Goal: Task Accomplishment & Management: Manage account settings

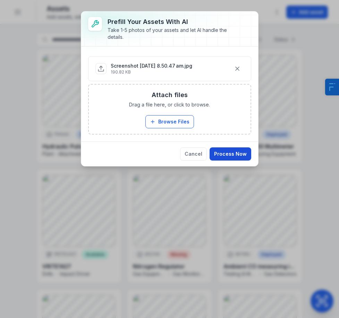
click at [223, 148] on button "Process Now" at bounding box center [231, 153] width 42 height 13
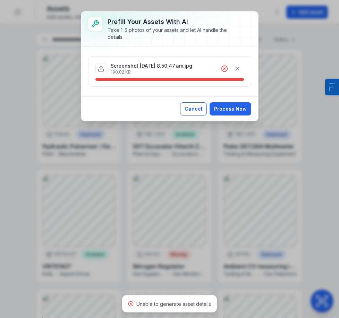
click at [191, 111] on button "Cancel" at bounding box center [193, 108] width 27 height 13
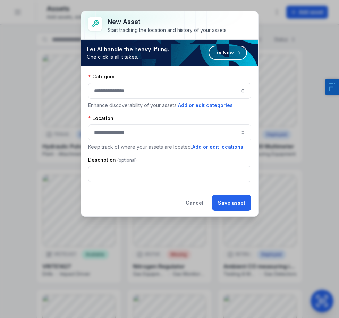
click at [182, 208] on div "Cancel Save asset" at bounding box center [169, 202] width 177 height 27
click at [194, 195] on button "Cancel" at bounding box center [194, 203] width 29 height 16
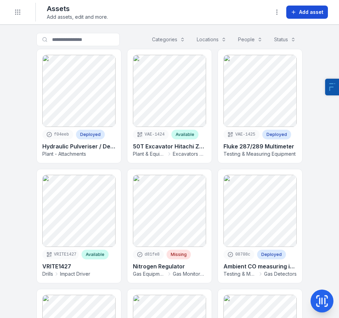
click at [292, 12] on icon at bounding box center [294, 12] width 6 height 6
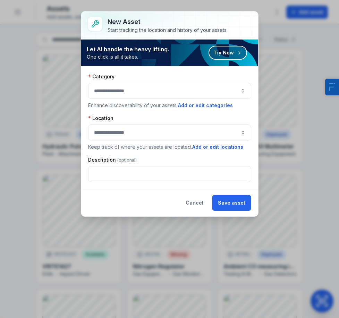
click at [141, 99] on div "Category Enhance discoverability of your assets. Add or edit categories" at bounding box center [169, 91] width 163 height 36
click at [149, 95] on button "button" at bounding box center [169, 91] width 163 height 16
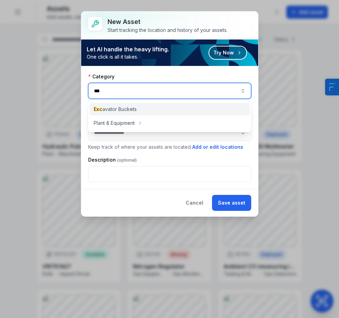
type input "***"
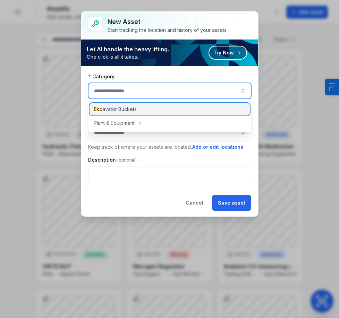
click at [150, 109] on div "Exc avator Buckets" at bounding box center [170, 109] width 160 height 12
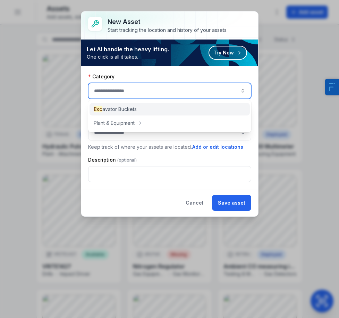
type input "**********"
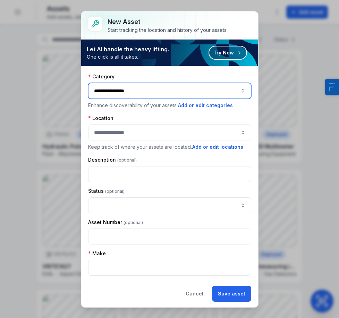
click at [144, 132] on button "button" at bounding box center [169, 133] width 163 height 16
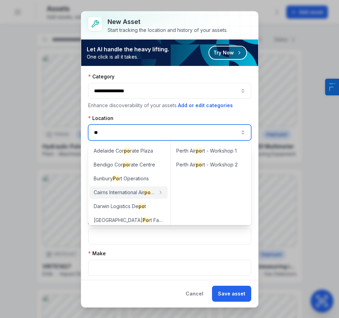
type input "*"
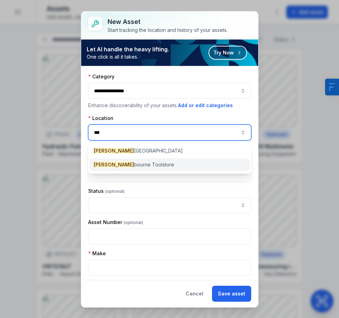
type input "***"
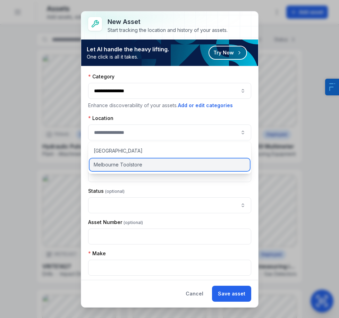
click at [143, 160] on div "Melbourne Toolstore" at bounding box center [170, 165] width 160 height 12
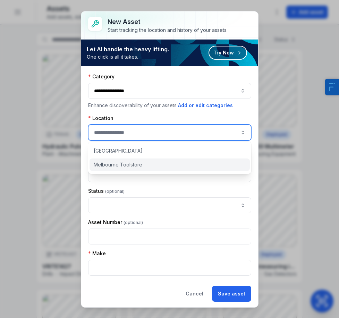
type input "**********"
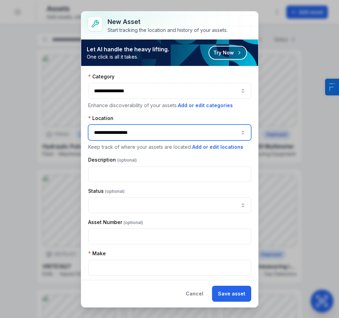
click at [137, 132] on button "**********" at bounding box center [169, 133] width 163 height 16
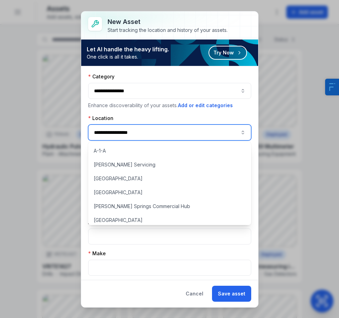
click at [167, 120] on div "Location" at bounding box center [169, 118] width 163 height 7
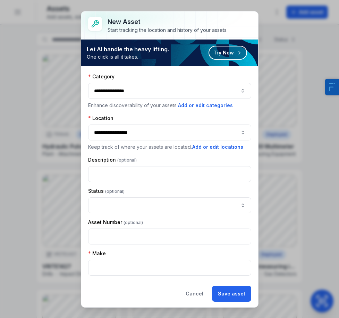
scroll to position [53, 0]
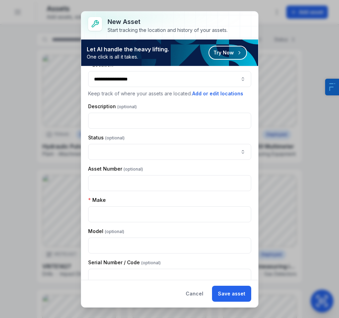
click at [151, 205] on div "Make" at bounding box center [169, 210] width 163 height 26
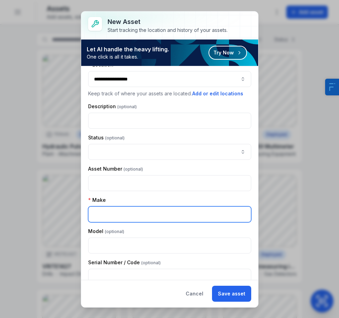
click at [141, 213] on input "text" at bounding box center [169, 214] width 163 height 16
type input "*******"
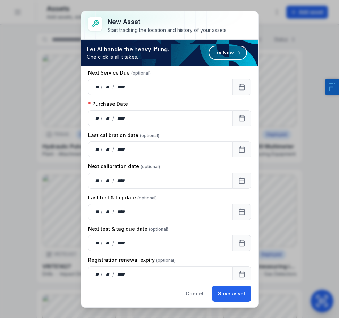
scroll to position [492, 0]
click at [238, 122] on button "Calendar" at bounding box center [241, 119] width 19 height 16
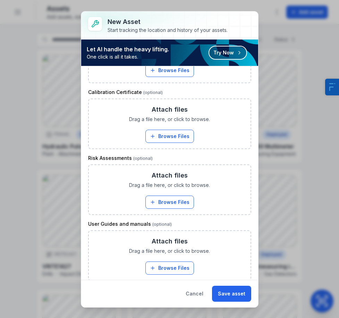
scroll to position [873, 0]
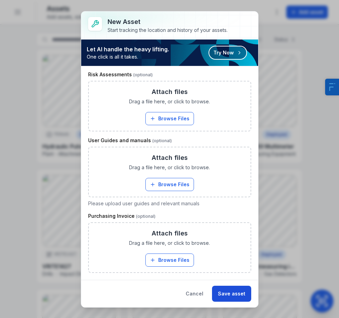
click at [242, 290] on button "Save asset" at bounding box center [231, 294] width 39 height 16
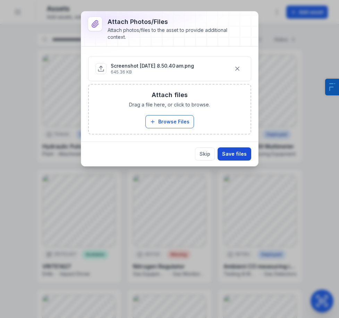
click at [237, 153] on button "Save files" at bounding box center [235, 153] width 34 height 13
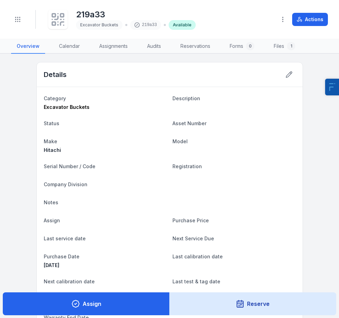
click at [53, 14] on rect at bounding box center [53, 15] width 3 height 3
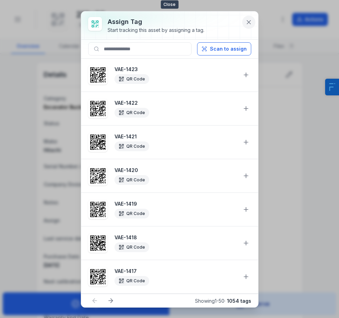
click at [248, 23] on icon at bounding box center [248, 21] width 3 height 3
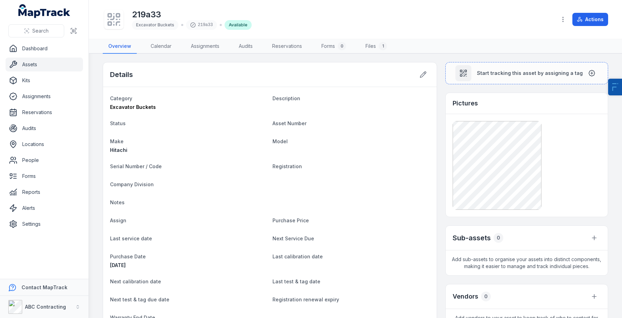
click at [44, 232] on nav "Dashboard Assets Kits Assignments Reservations Audits Locations People Forms Re…" at bounding box center [44, 160] width 88 height 237
click at [52, 214] on link "Alerts" at bounding box center [44, 208] width 77 height 14
click at [46, 229] on link "Settings" at bounding box center [44, 224] width 77 height 14
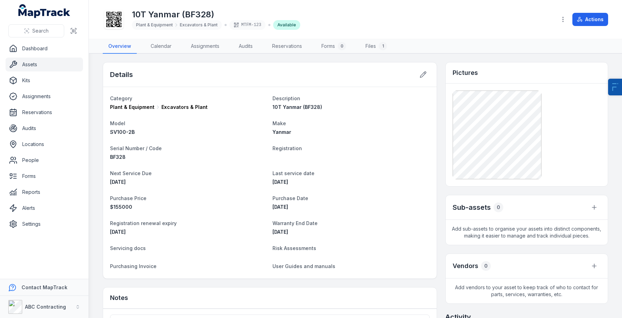
click at [52, 63] on link "Assets" at bounding box center [44, 65] width 77 height 14
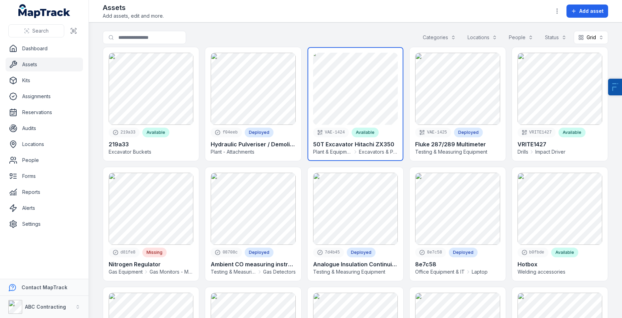
click at [360, 104] on link at bounding box center [355, 104] width 96 height 114
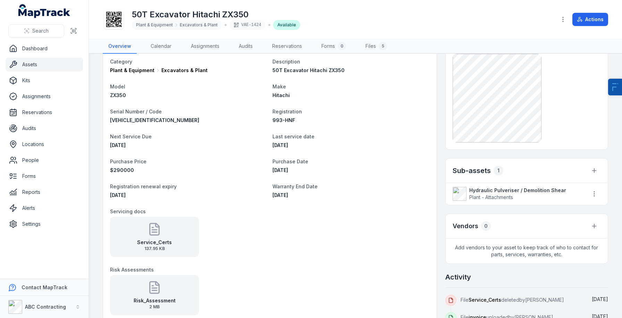
scroll to position [46, 0]
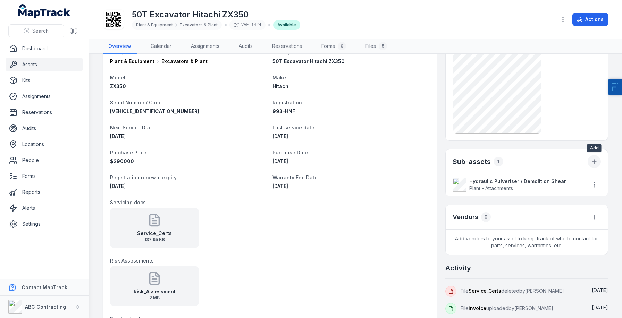
click at [593, 160] on icon "button" at bounding box center [594, 161] width 7 height 7
click at [555, 182] on div "Create new asset" at bounding box center [559, 180] width 78 height 12
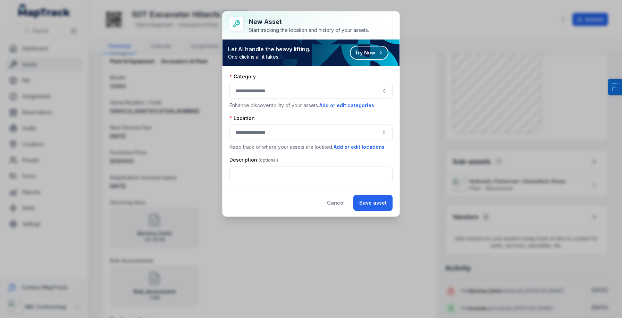
click at [268, 91] on button "button" at bounding box center [310, 91] width 163 height 16
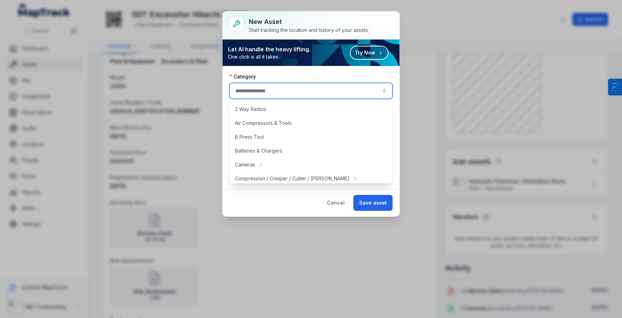
click at [281, 77] on div "Category" at bounding box center [310, 76] width 163 height 7
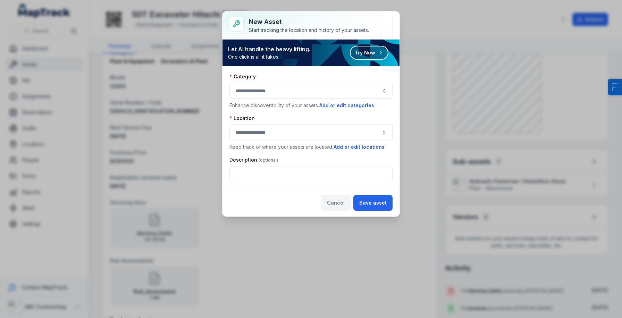
click at [329, 202] on button "Cancel" at bounding box center [335, 203] width 29 height 16
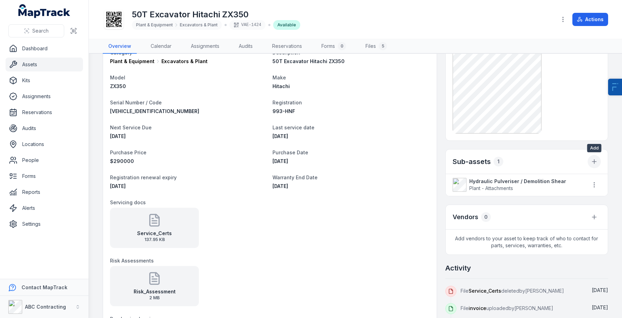
click at [592, 163] on icon "button" at bounding box center [594, 161] width 7 height 7
click at [548, 196] on div "Link existing asset" at bounding box center [559, 192] width 78 height 12
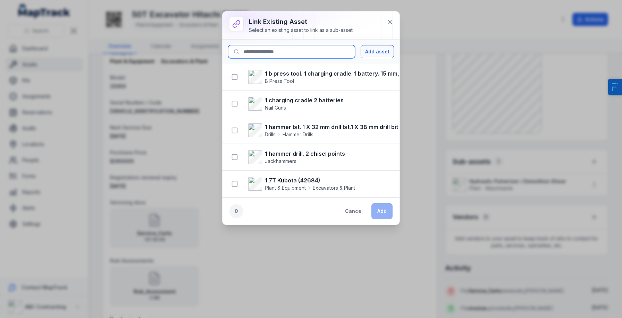
click at [295, 49] on input at bounding box center [291, 51] width 127 height 13
type input "****"
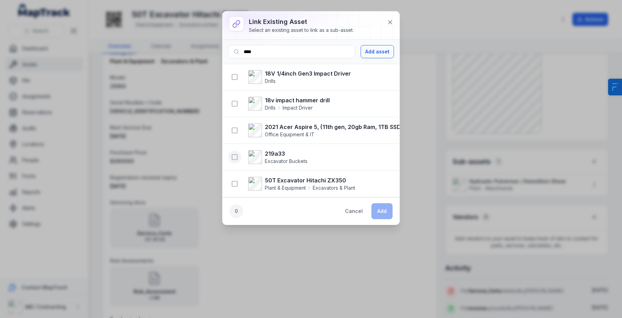
click at [232, 159] on icon "button" at bounding box center [234, 157] width 7 height 7
click at [388, 215] on button "Add" at bounding box center [381, 211] width 21 height 16
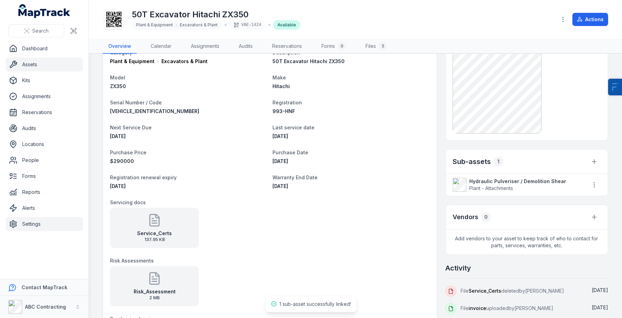
click at [45, 219] on link "Settings" at bounding box center [44, 224] width 77 height 14
